Goal: Information Seeking & Learning: Learn about a topic

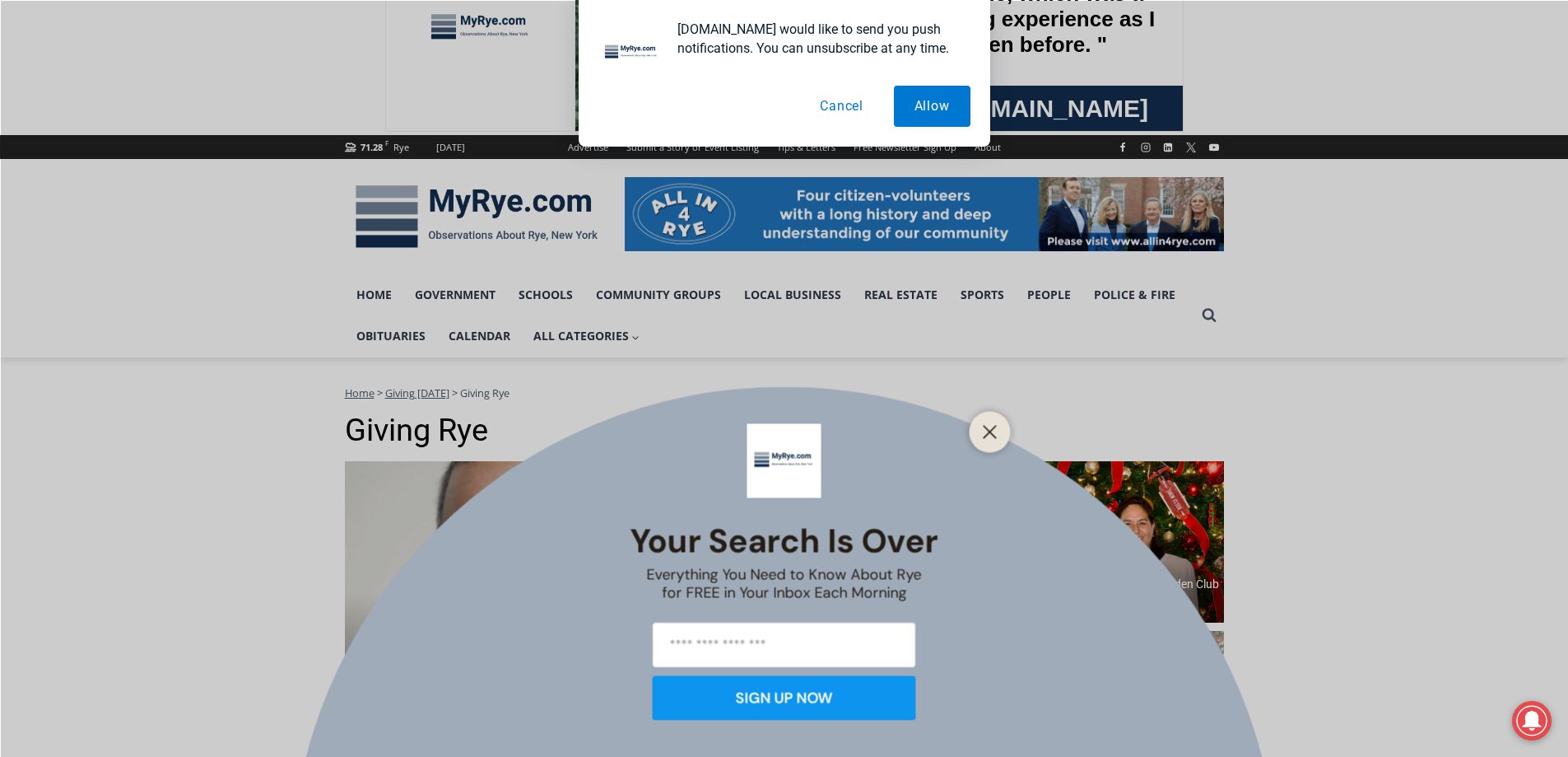
scroll to position [329, 0]
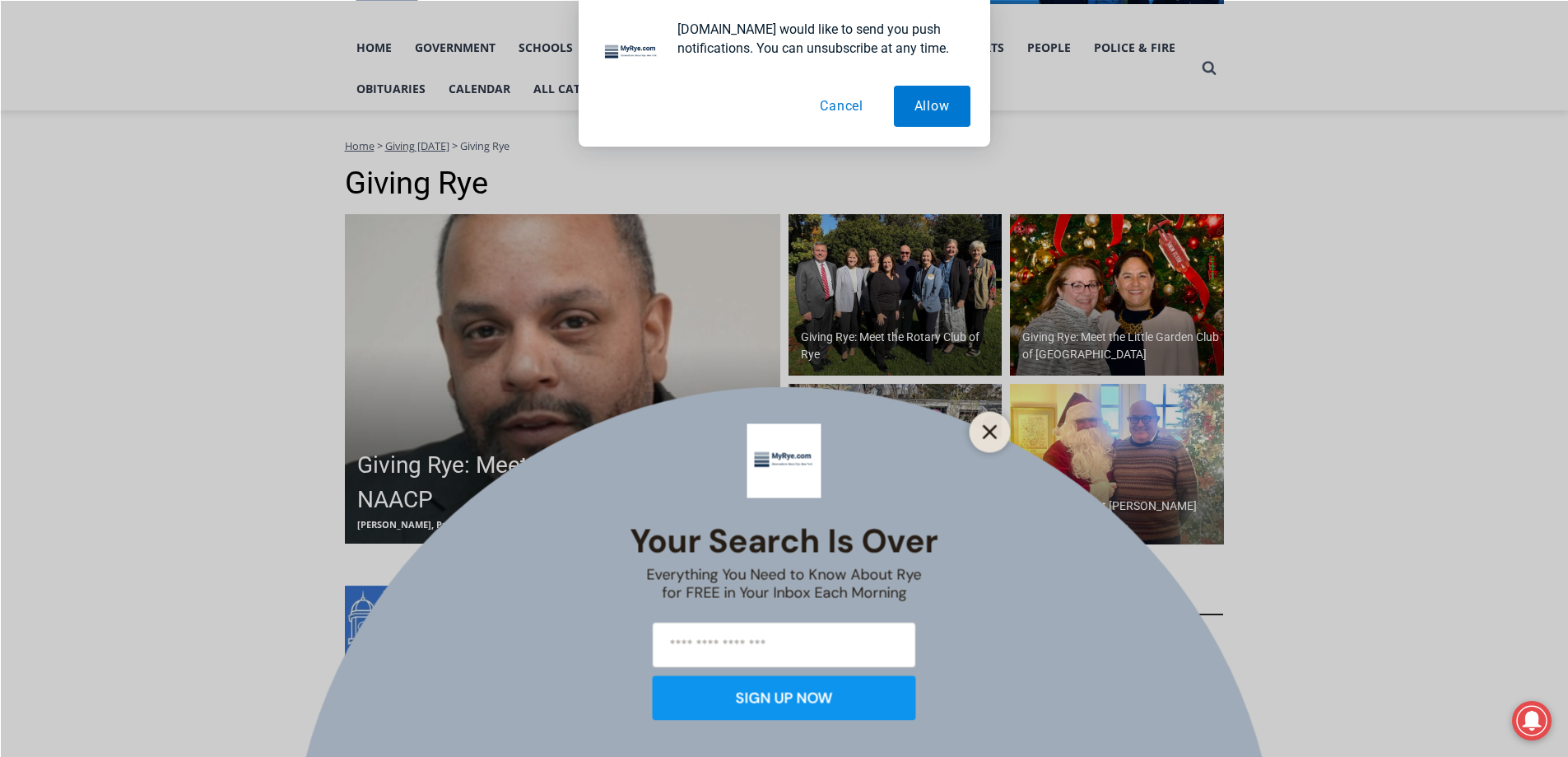
click at [995, 426] on line "Close" at bounding box center [989, 432] width 12 height 12
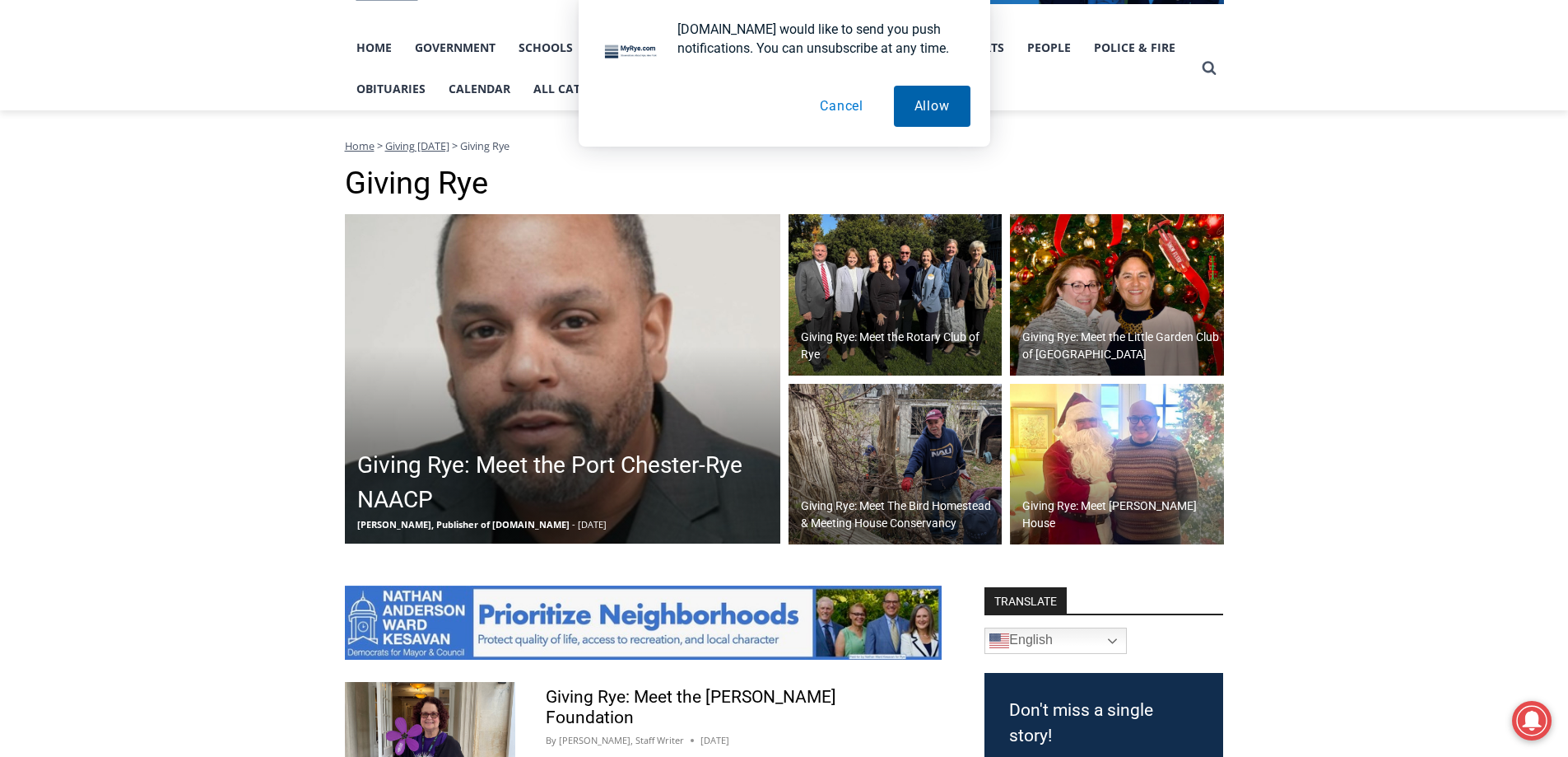
click at [944, 117] on button "Allow" at bounding box center [932, 106] width 77 height 41
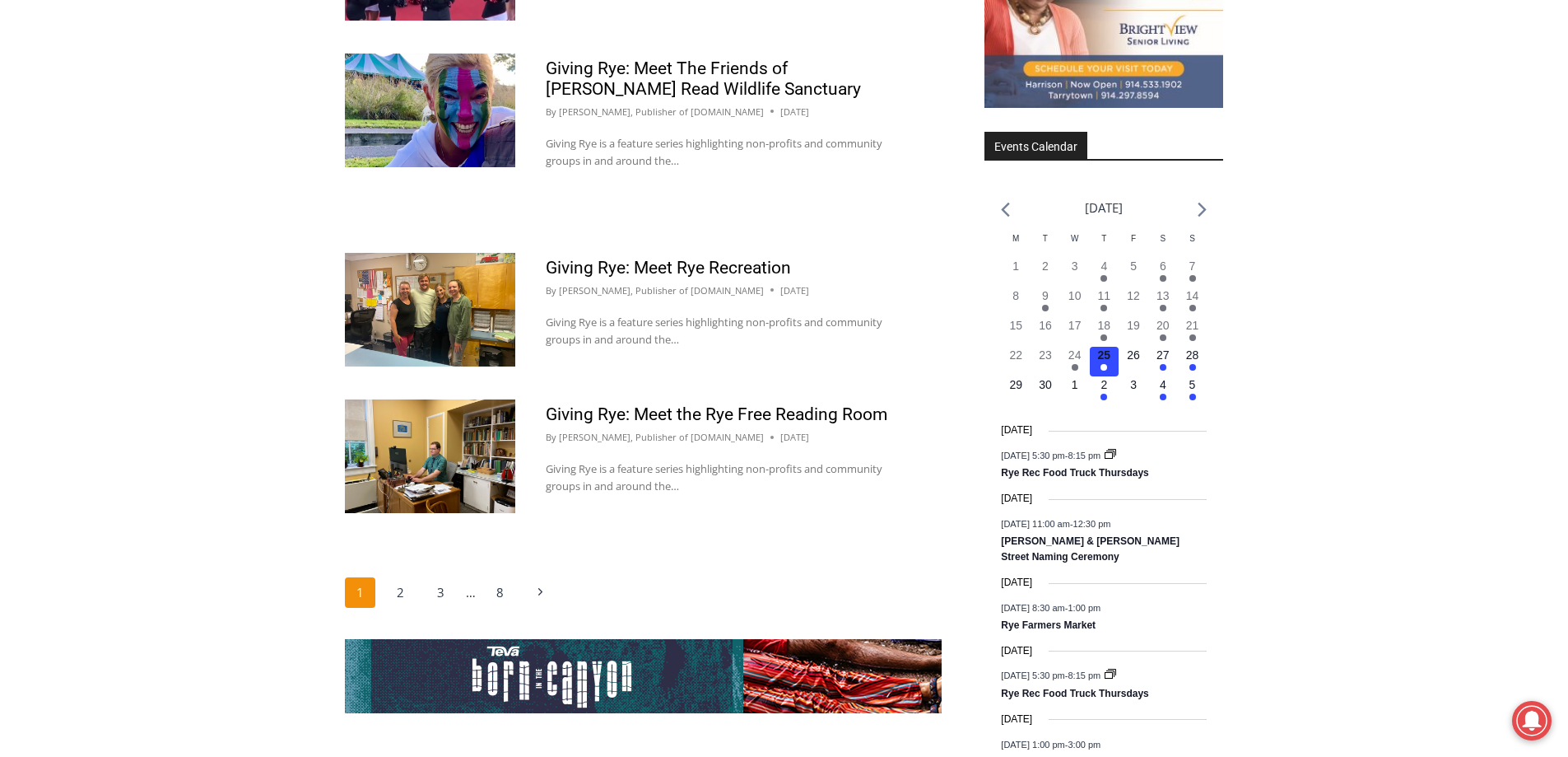
scroll to position [2387, 0]
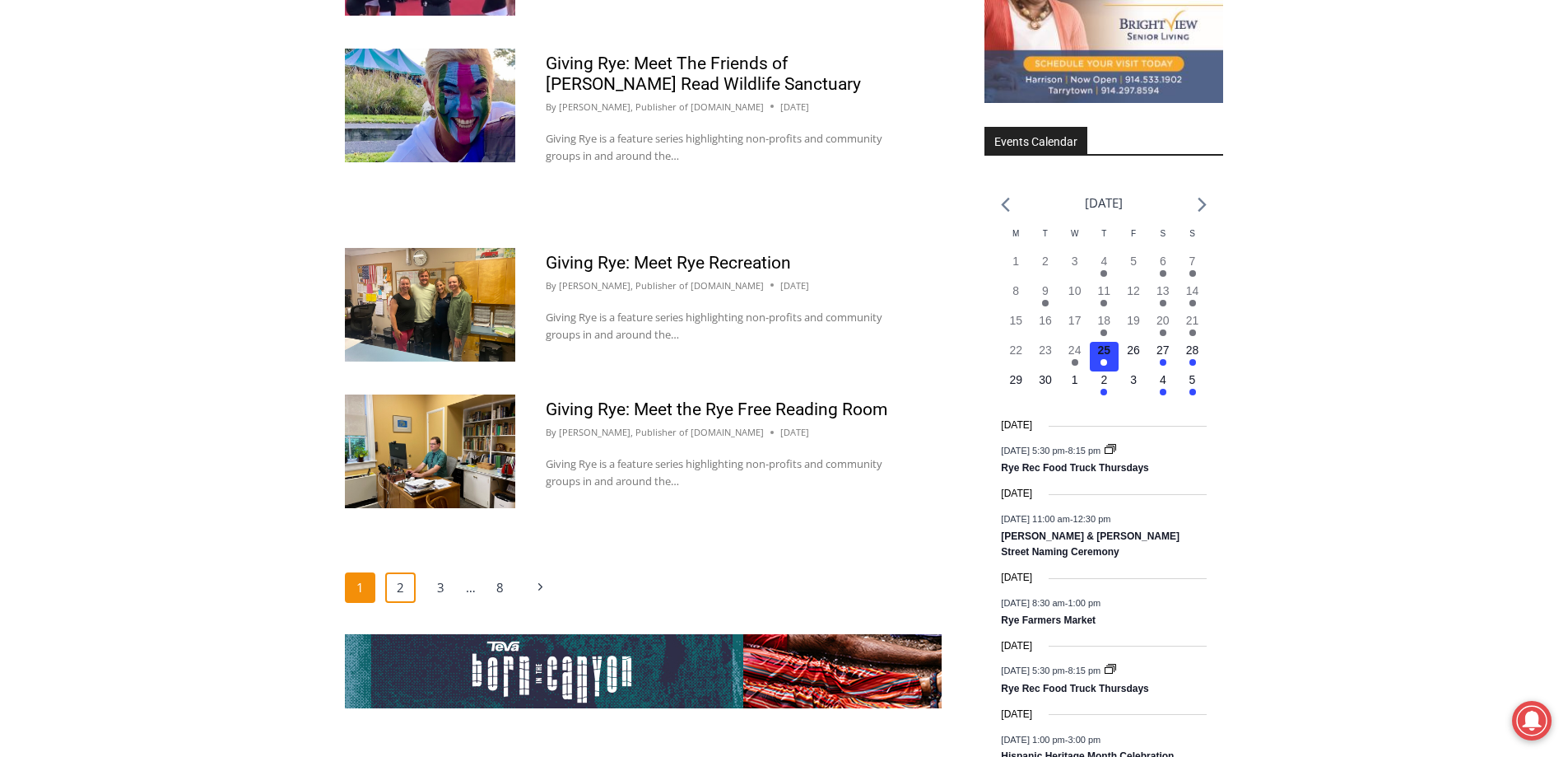
click at [397, 573] on link "2" at bounding box center [401, 588] width 32 height 32
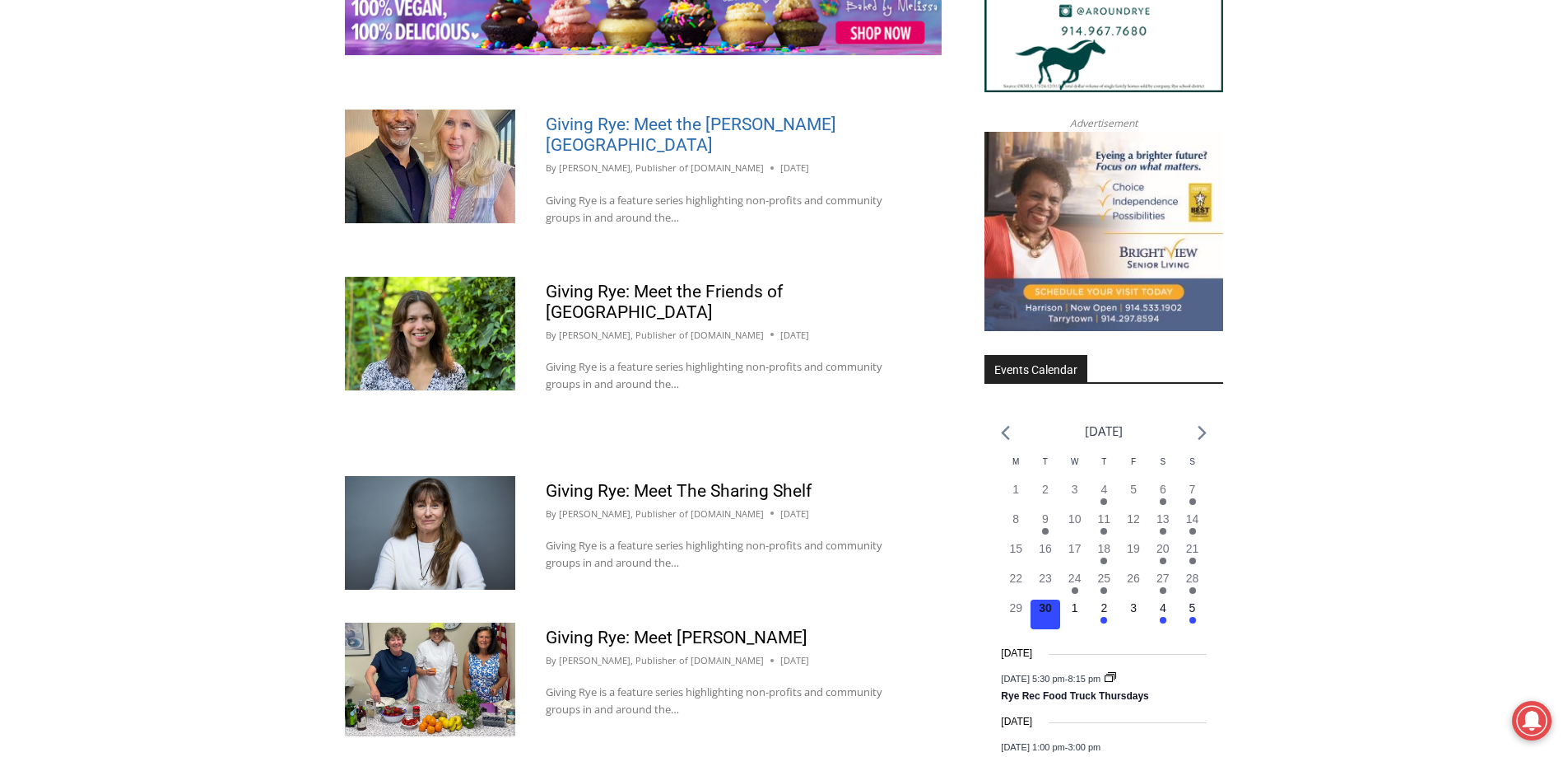
scroll to position [2305, 0]
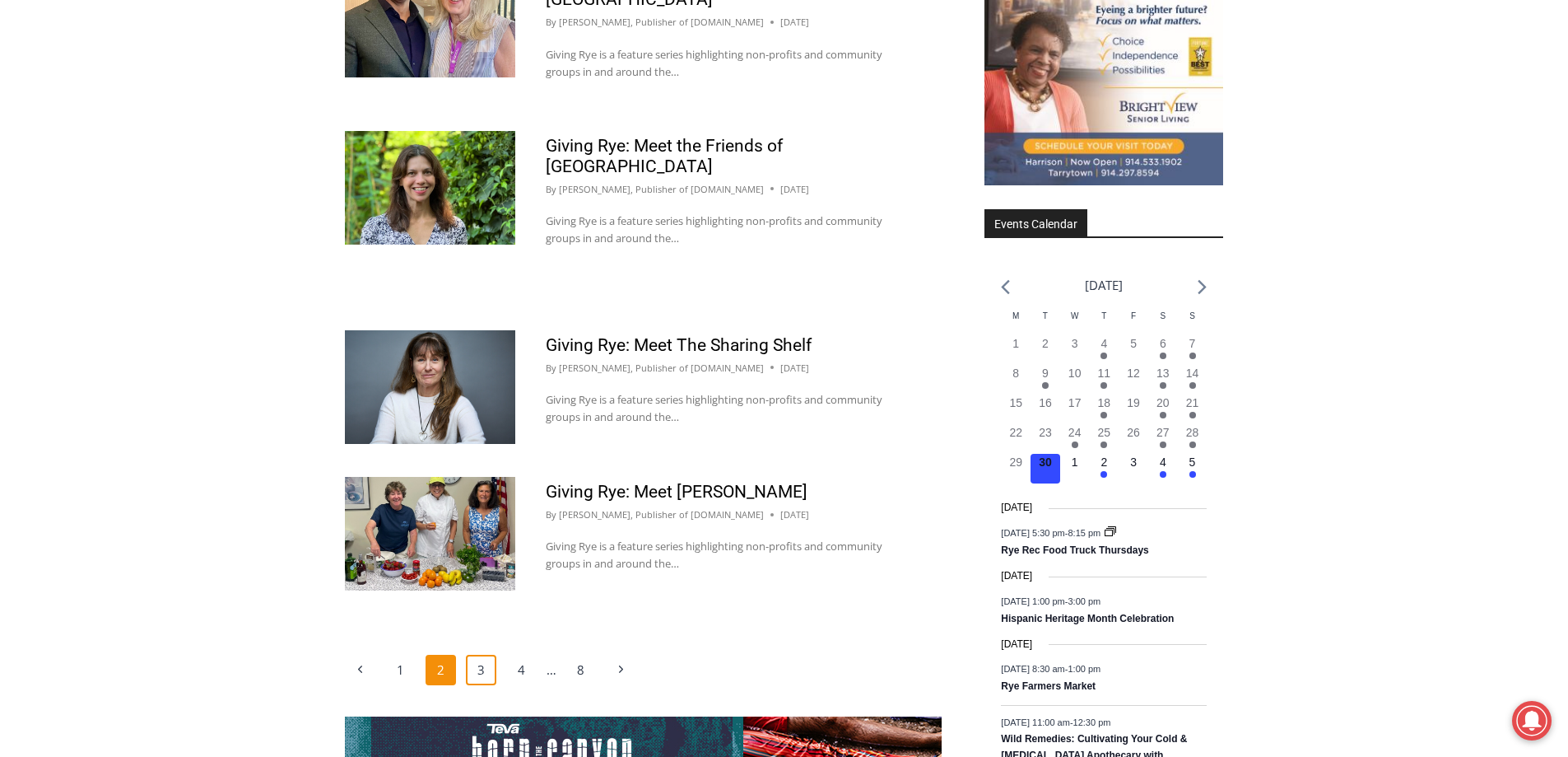
click at [477, 661] on link "3" at bounding box center [482, 670] width 32 height 32
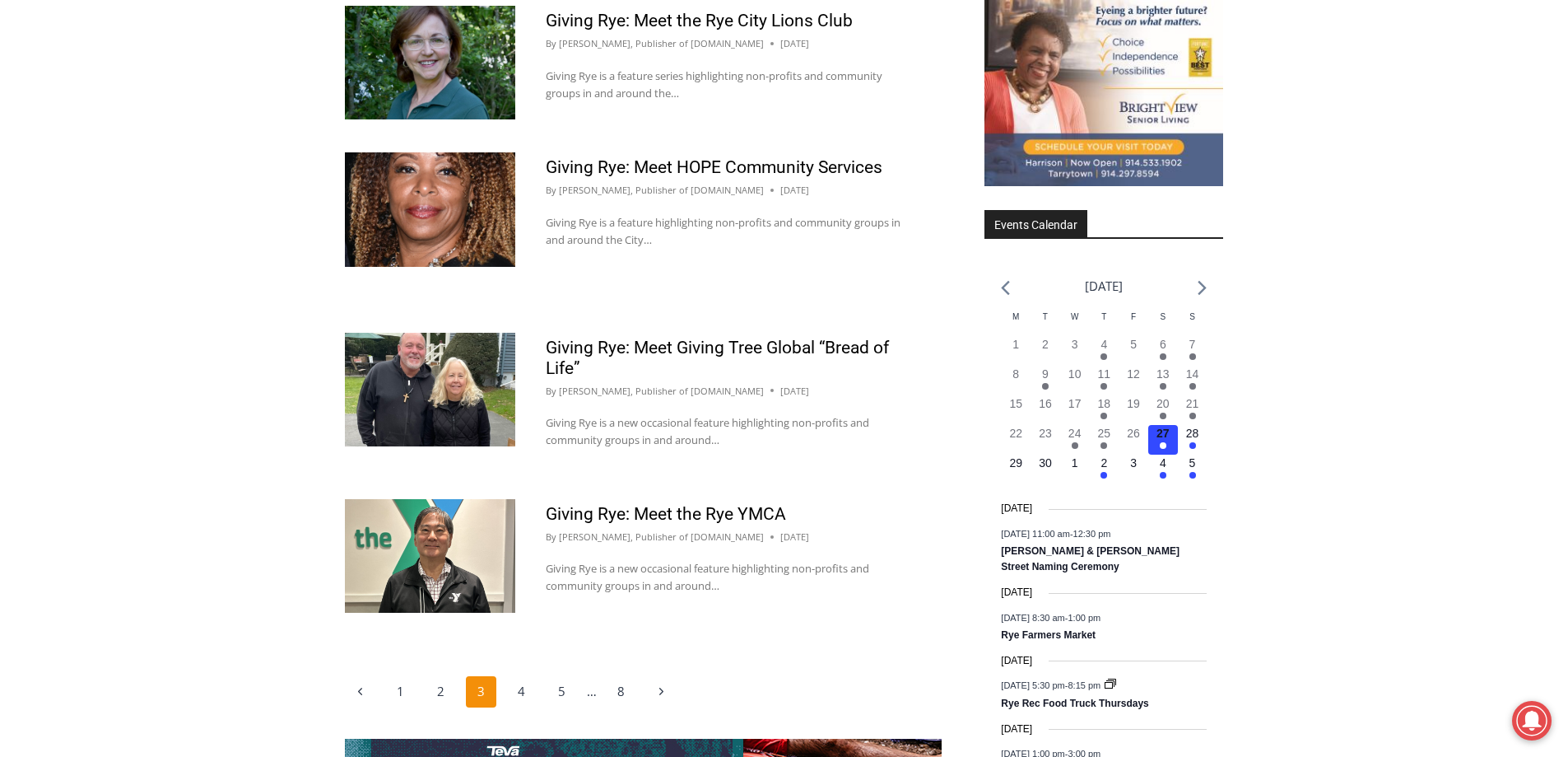
scroll to position [2305, 0]
click at [519, 675] on link "4" at bounding box center [522, 691] width 32 height 32
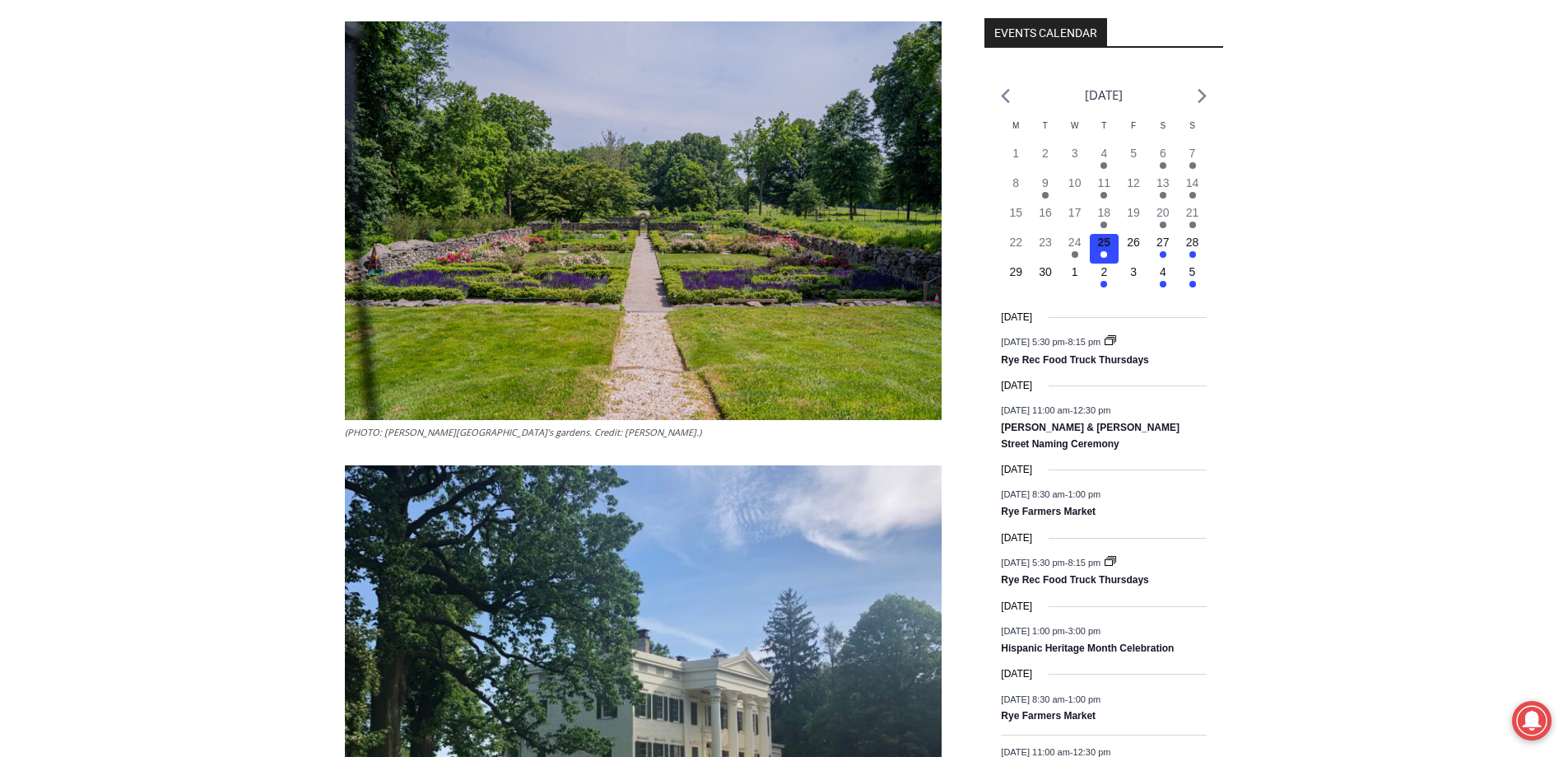
scroll to position [2141, 0]
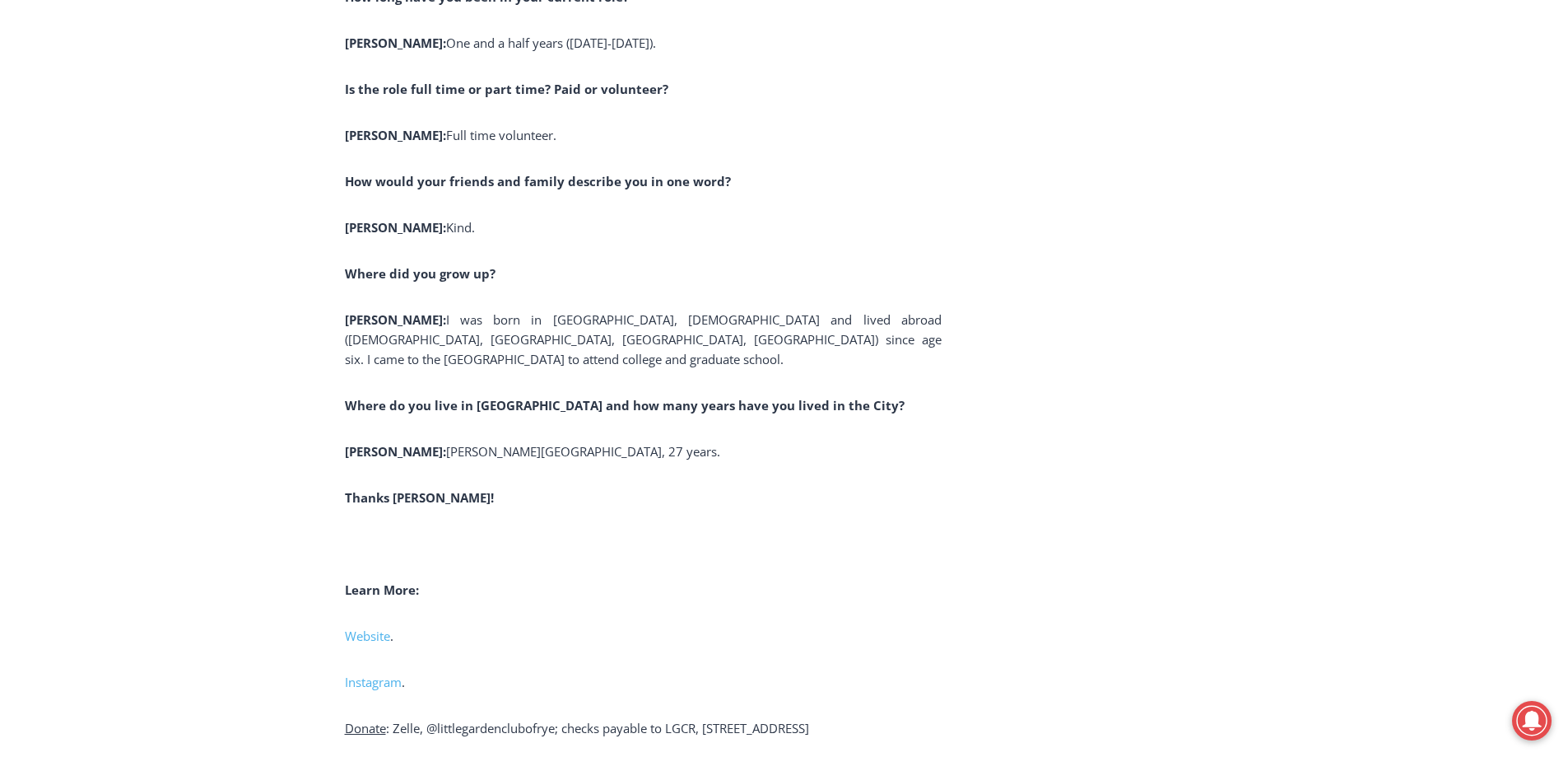
scroll to position [6422, 0]
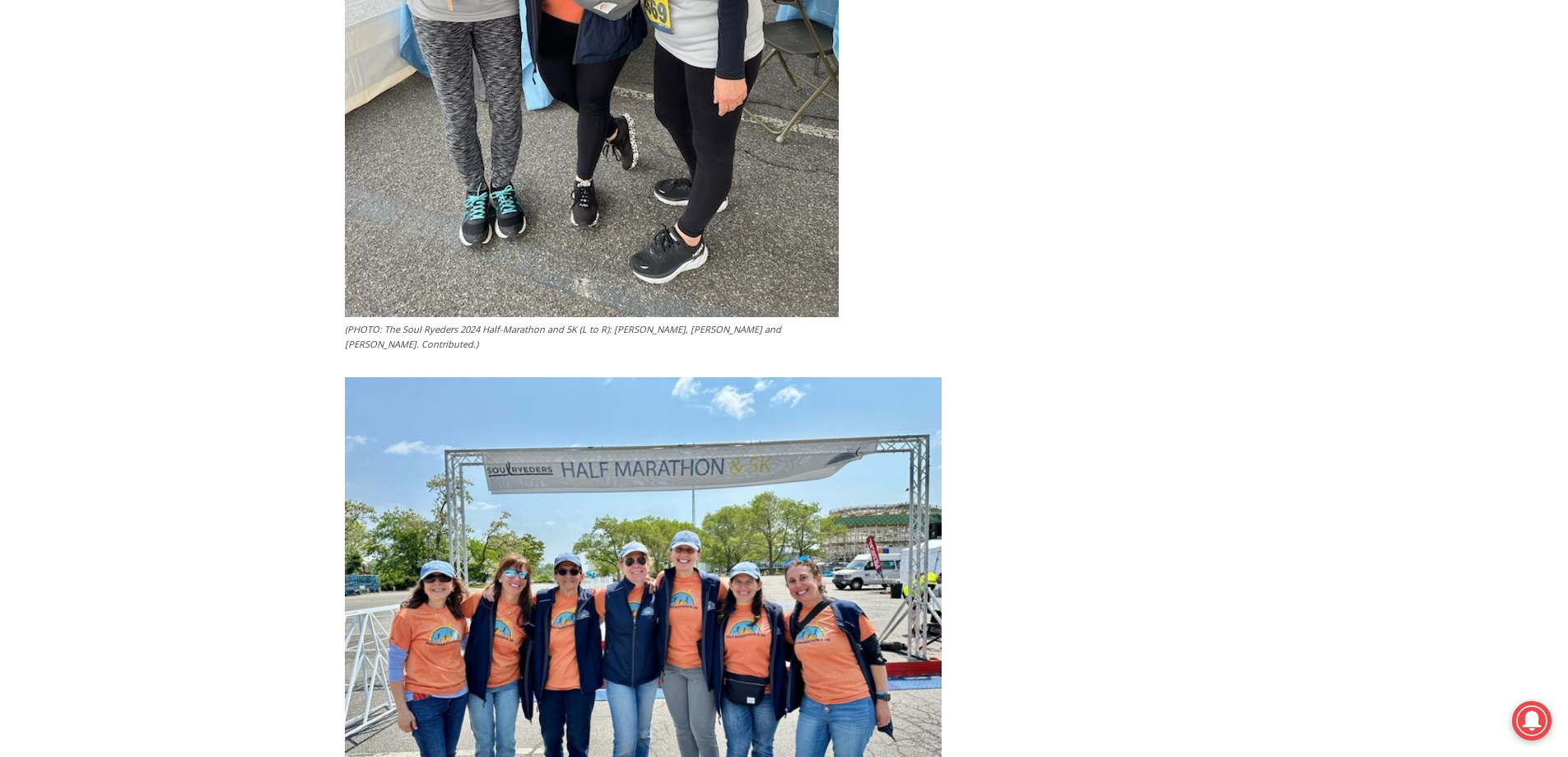
scroll to position [3952, 0]
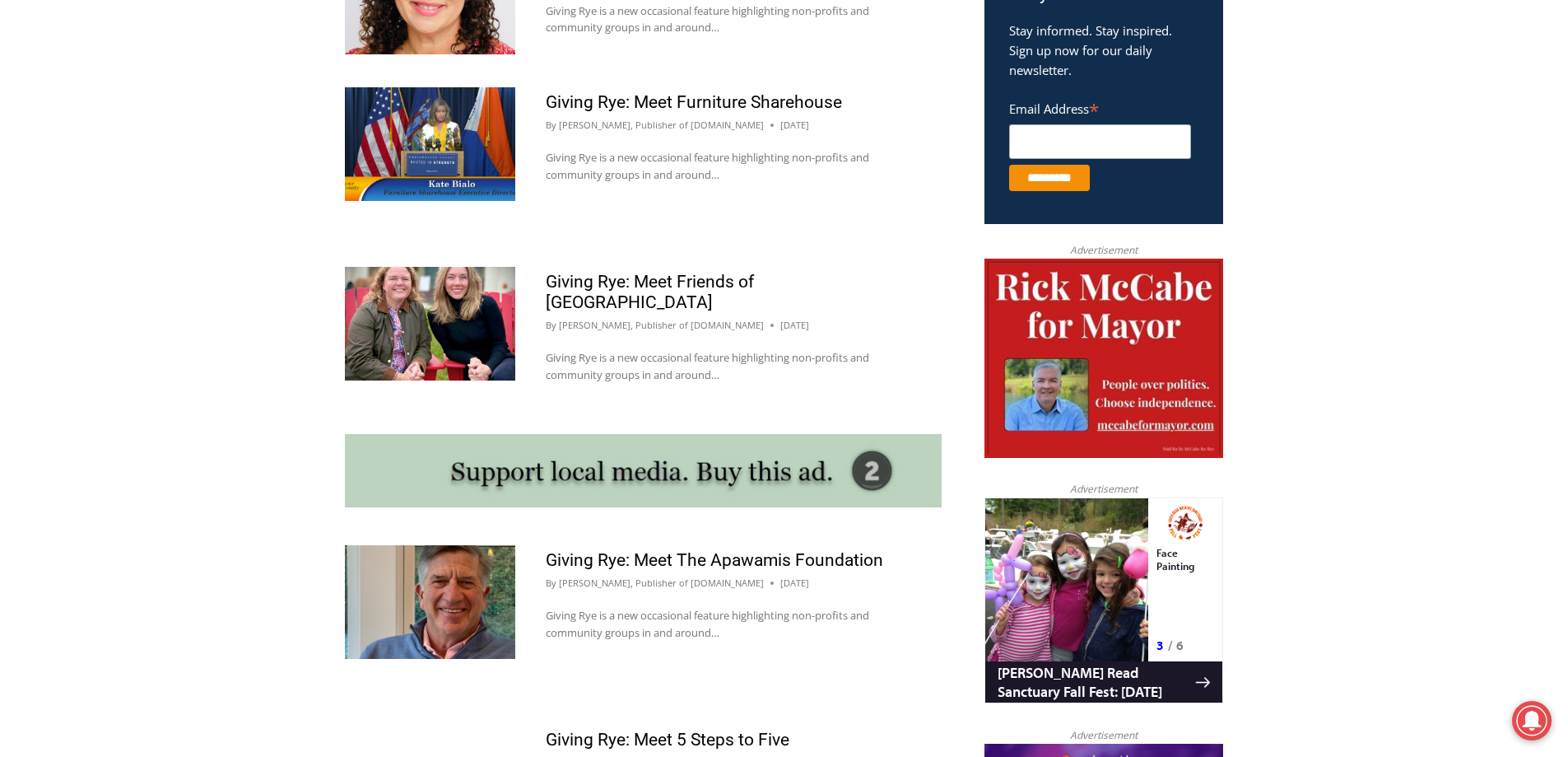
scroll to position [1400, 0]
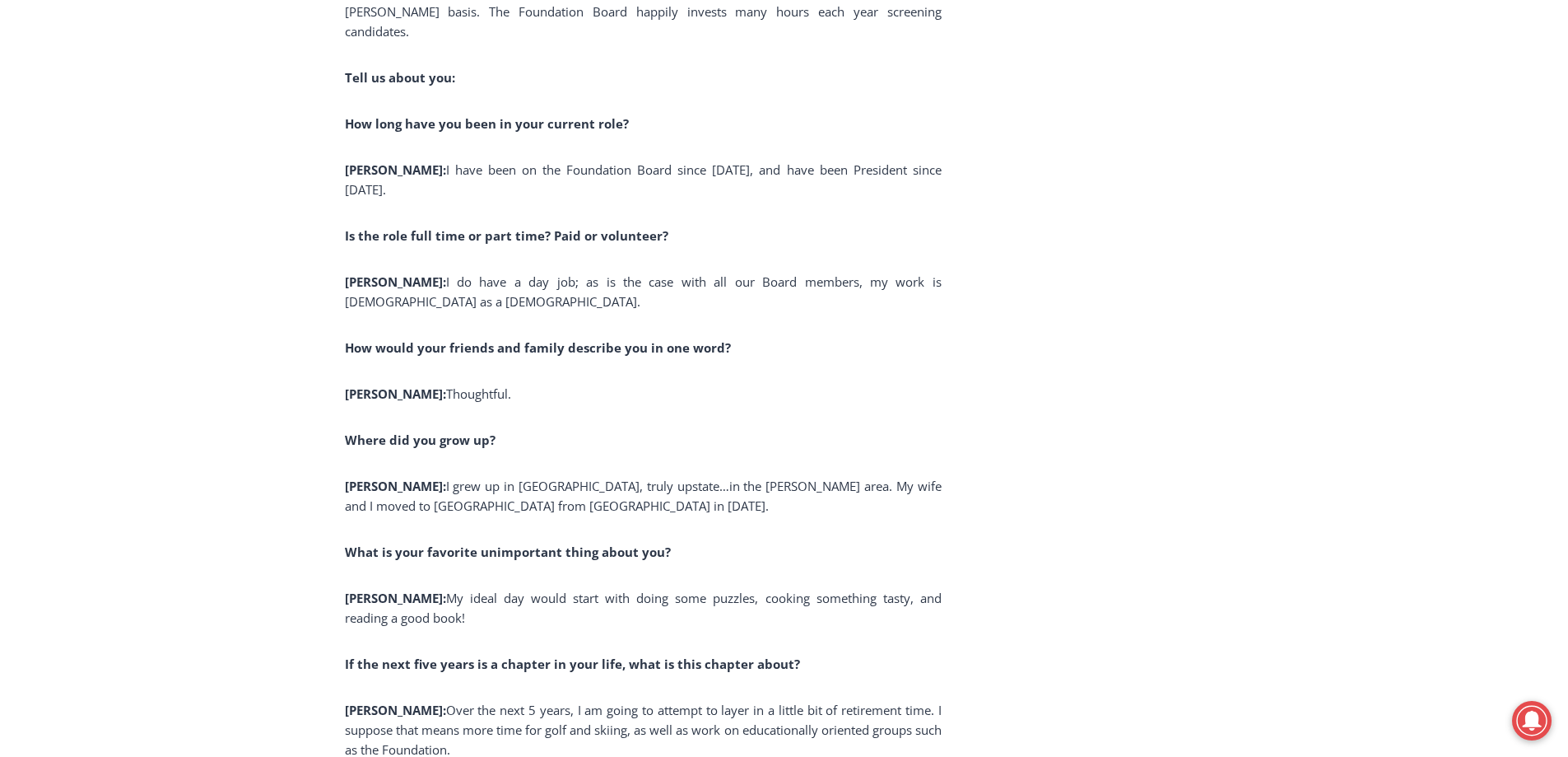
scroll to position [4199, 0]
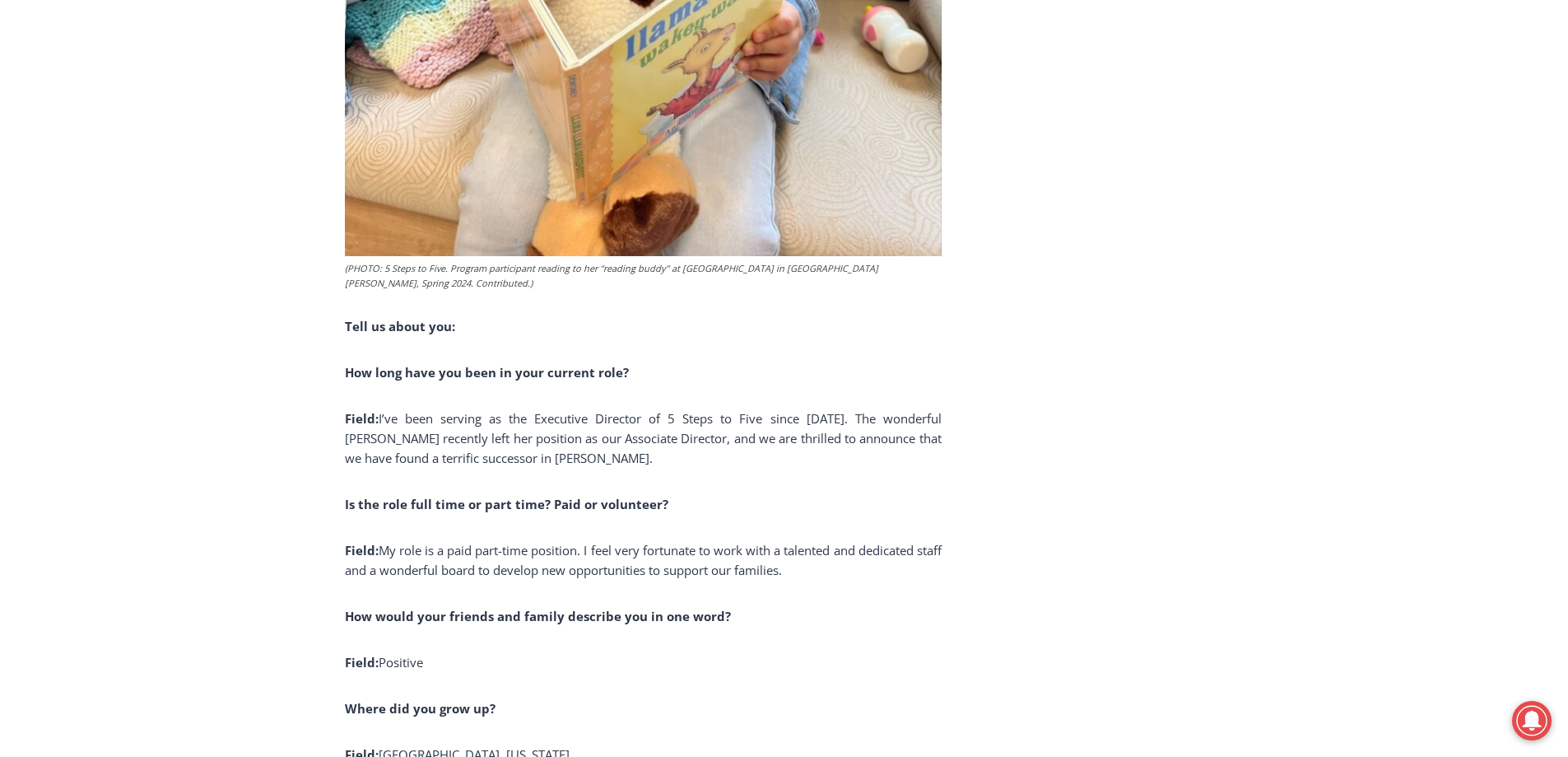
scroll to position [6257, 0]
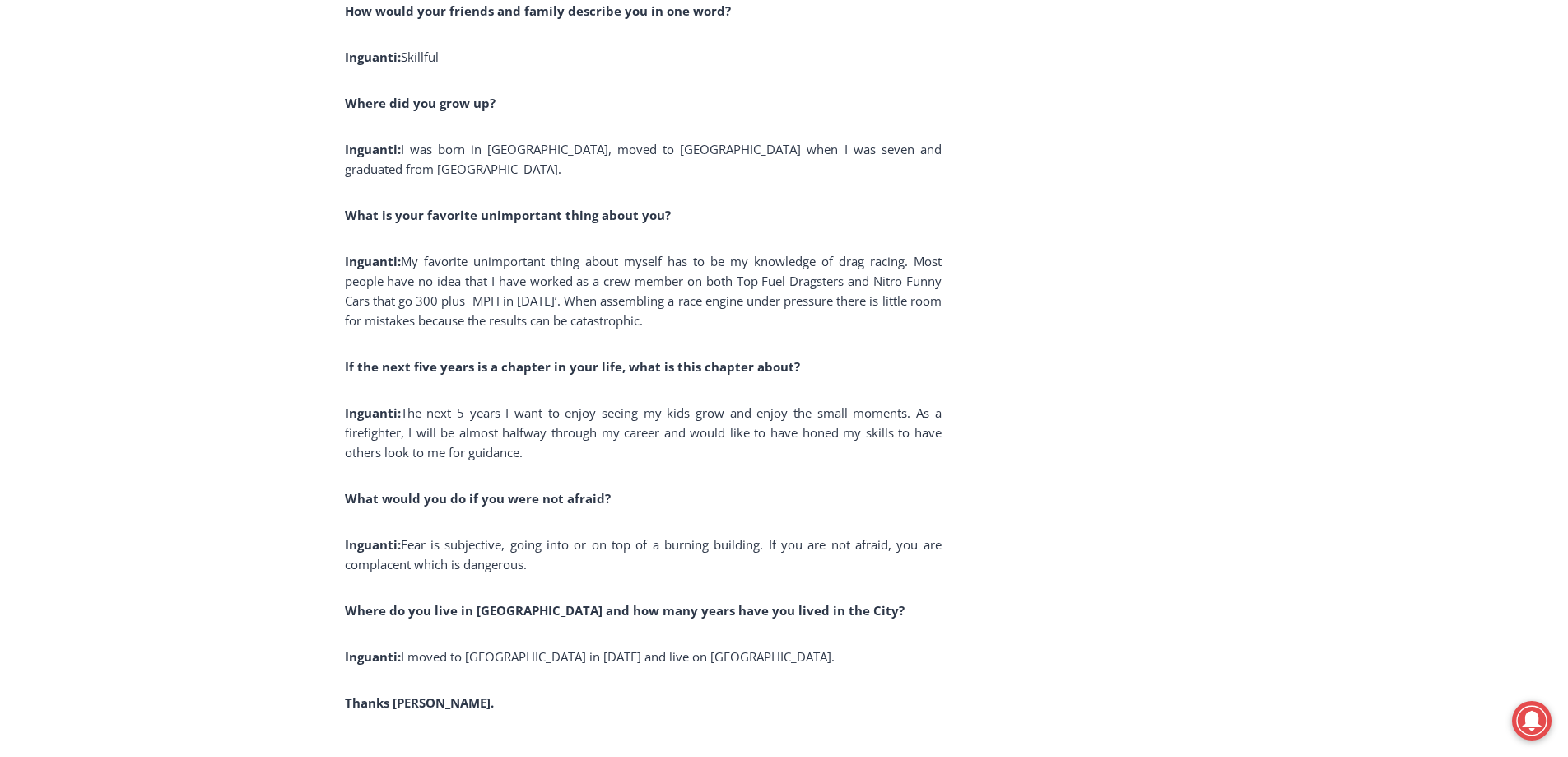
scroll to position [6669, 0]
